Goal: Obtain resource: Obtain resource

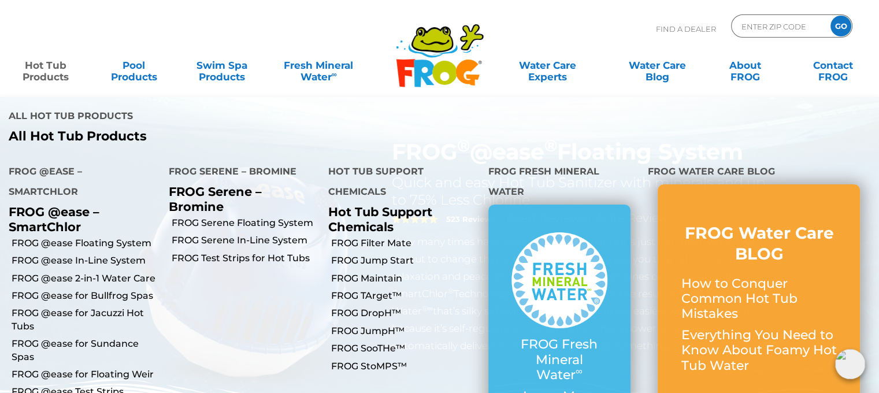
click at [44, 70] on link "Hot Tub Products" at bounding box center [46, 65] width 68 height 23
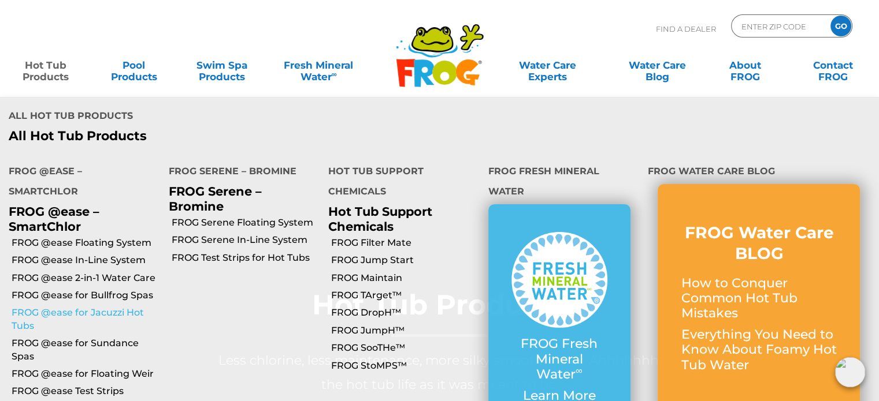
click at [79, 307] on link "FROG @ease for Jacuzzi Hot Tubs" at bounding box center [86, 320] width 148 height 26
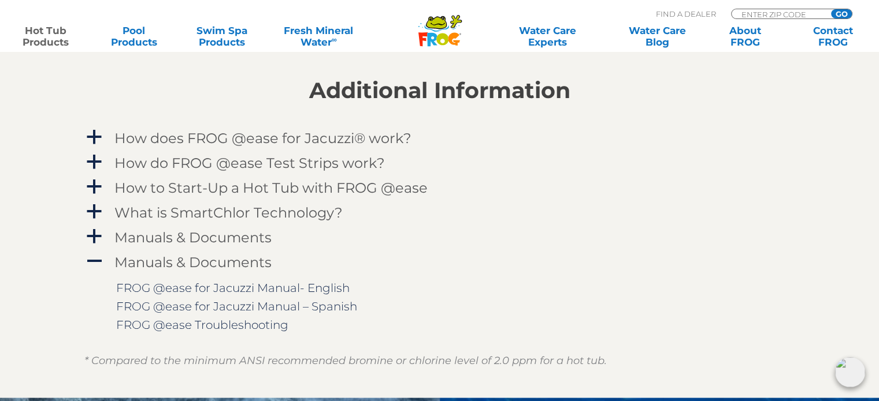
scroll to position [1155, 0]
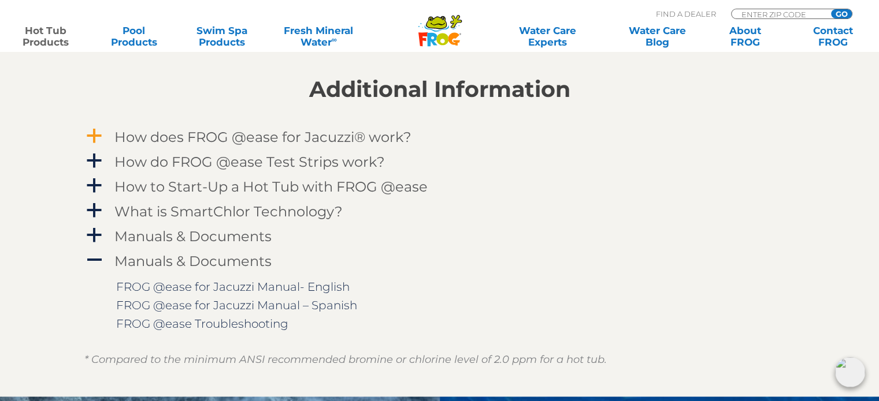
click at [90, 136] on span "a" at bounding box center [93, 136] width 17 height 17
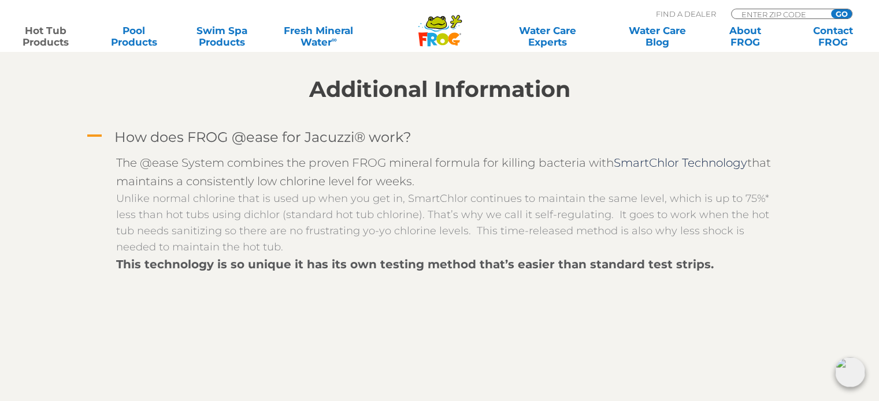
click at [90, 136] on span "A" at bounding box center [93, 136] width 17 height 17
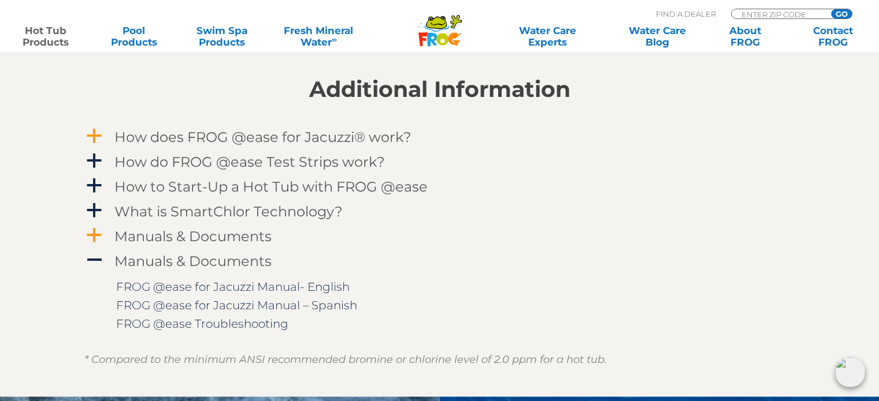
click at [97, 235] on span "a" at bounding box center [93, 235] width 17 height 17
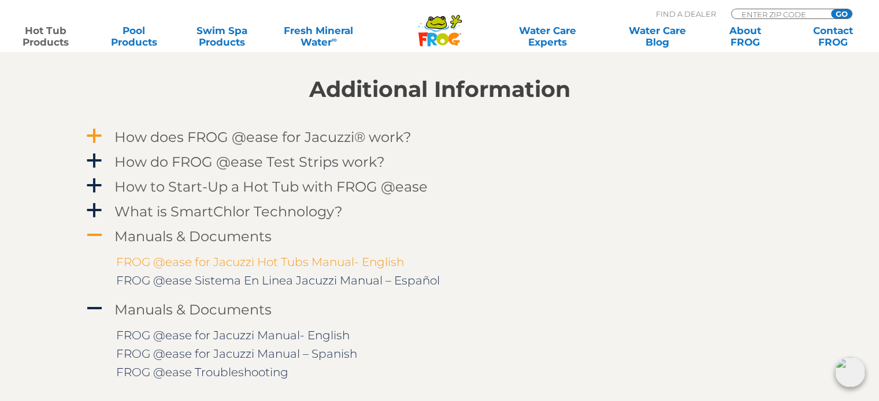
click at [216, 265] on link "FROG @ease for Jacuzzi Hot Tubs Manual- English" at bounding box center [260, 262] width 288 height 14
